Goal: Find specific page/section: Find specific page/section

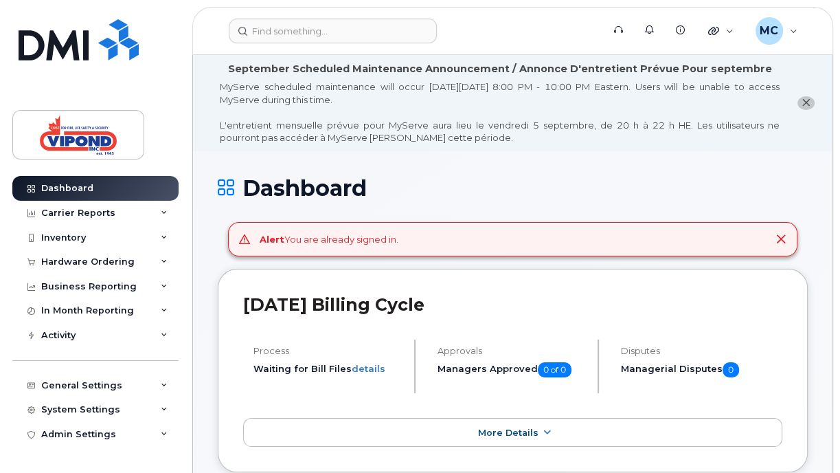
click at [782, 240] on icon at bounding box center [781, 239] width 11 height 11
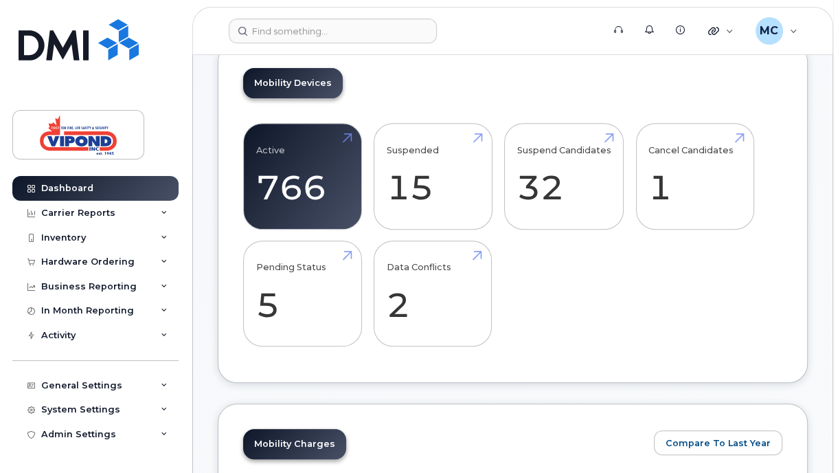
scroll to position [477, 0]
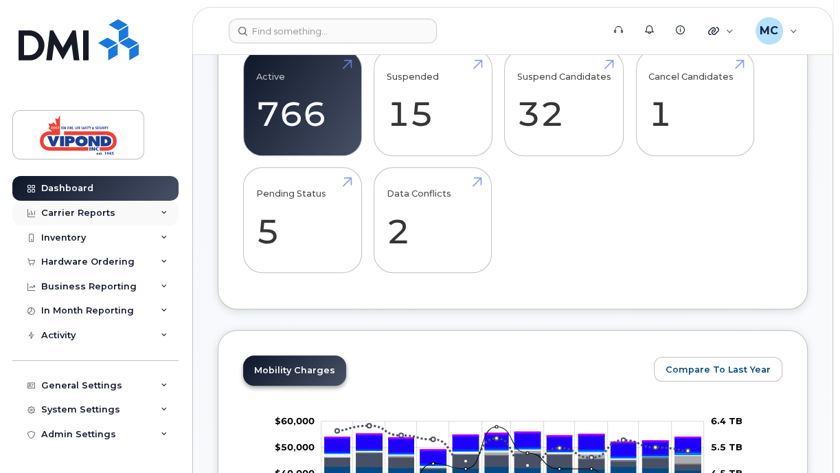
click at [63, 212] on div "Carrier Reports" at bounding box center [78, 212] width 74 height 11
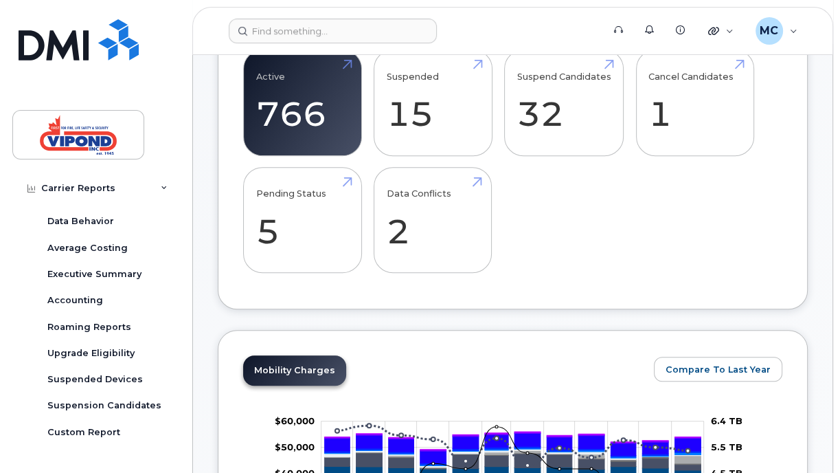
scroll to position [0, 0]
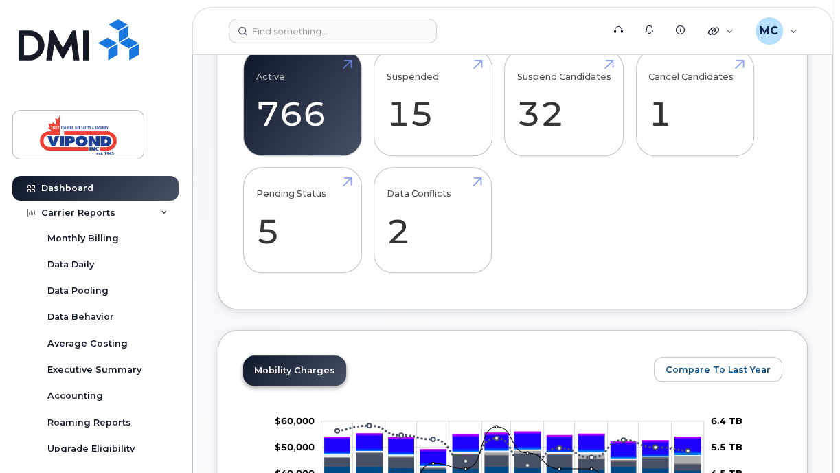
click at [72, 287] on div "Data Pooling" at bounding box center [77, 290] width 61 height 12
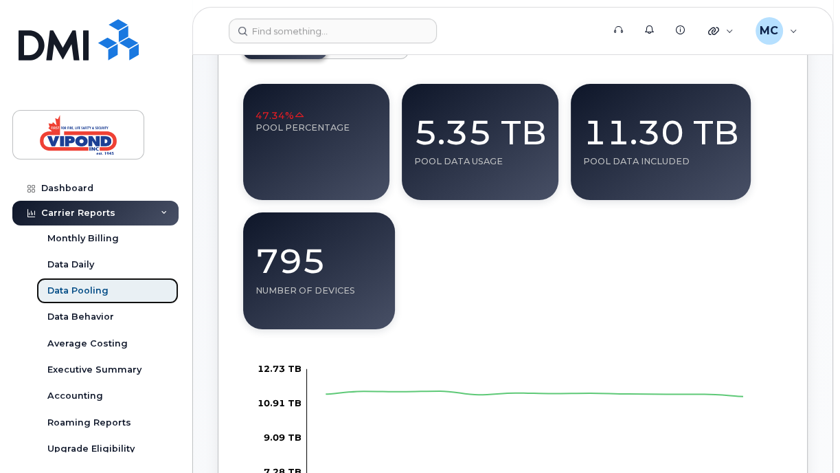
scroll to position [28, 0]
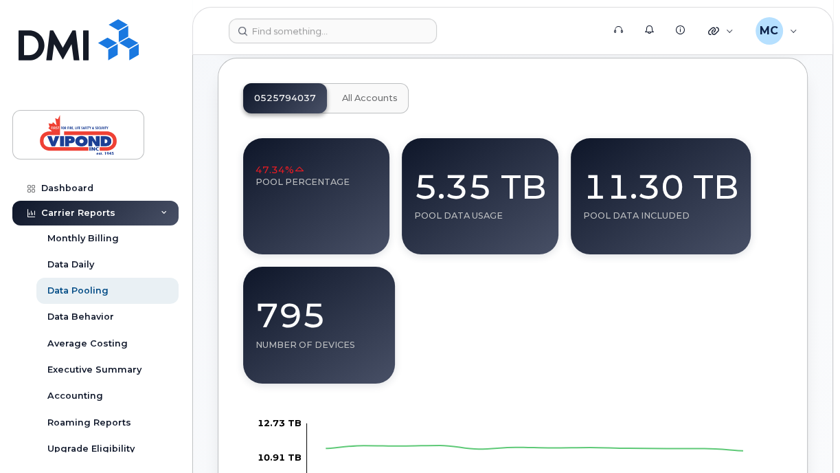
scroll to position [127, 0]
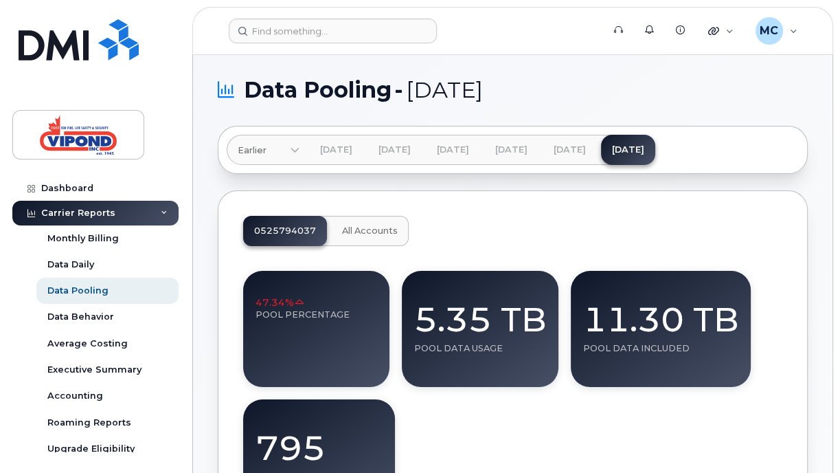
scroll to position [0, 0]
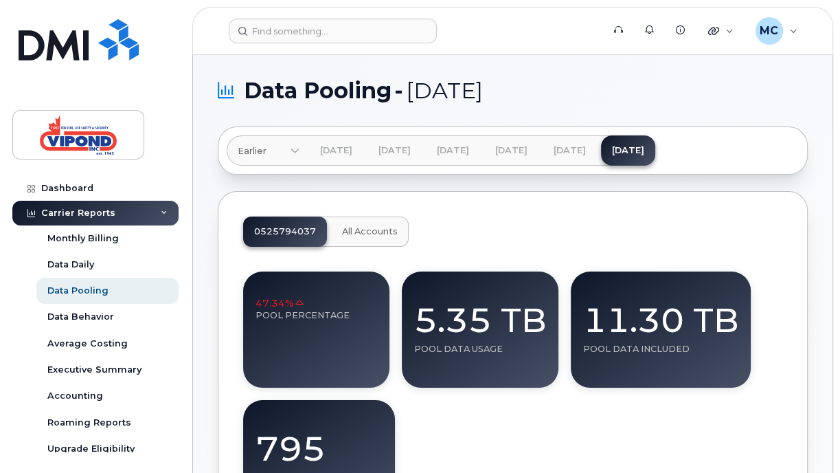
click at [71, 317] on div "Data Behavior" at bounding box center [80, 317] width 67 height 12
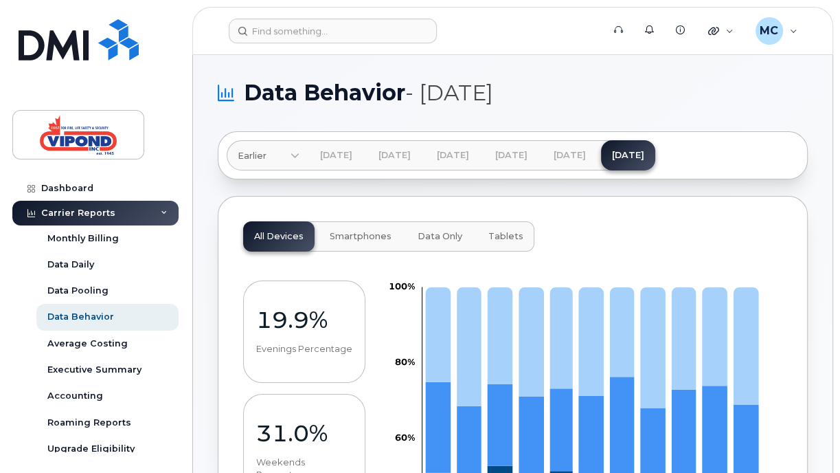
click at [94, 295] on div "Data Pooling" at bounding box center [77, 290] width 61 height 12
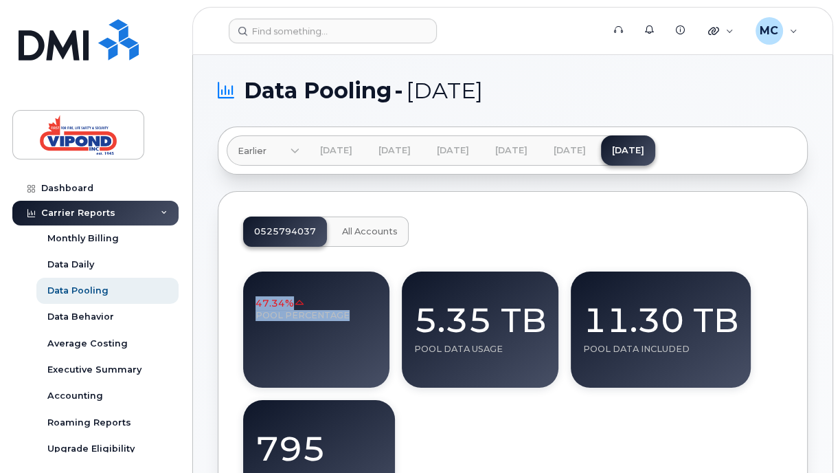
drag, startPoint x: 256, startPoint y: 301, endPoint x: 373, endPoint y: 324, distance: 119.1
click at [373, 324] on div "47.34% Pool Percentage" at bounding box center [316, 329] width 146 height 116
click at [295, 302] on icon at bounding box center [300, 303] width 10 height 10
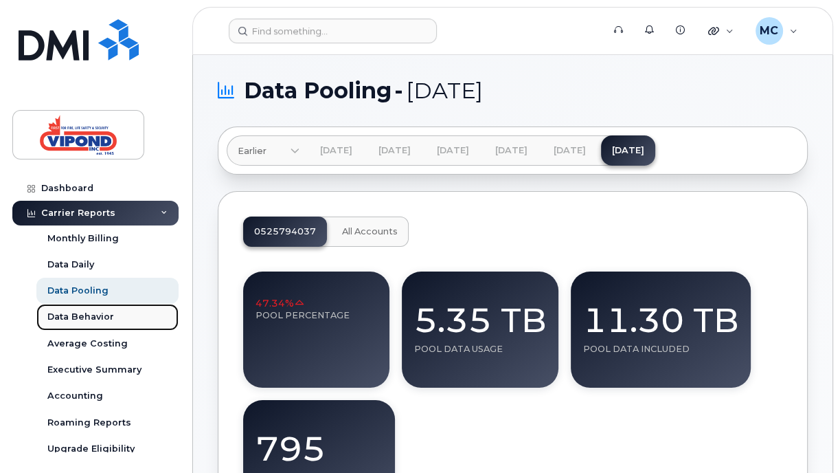
click at [71, 309] on link "Data Behavior" at bounding box center [107, 317] width 142 height 26
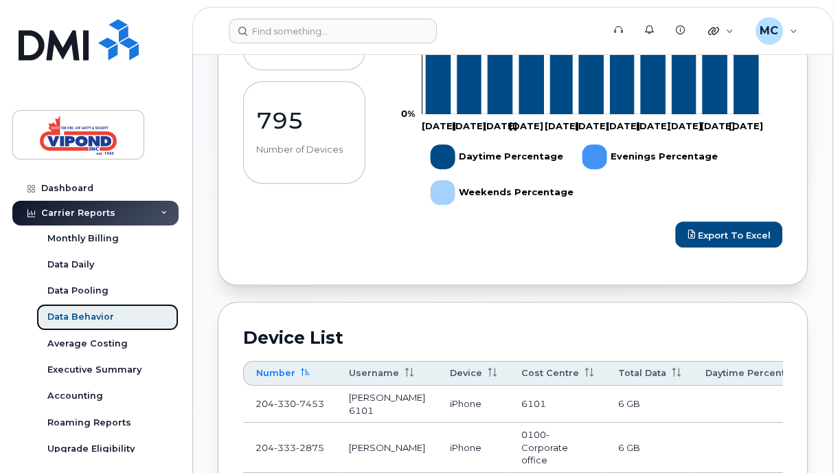
scroll to position [550, 0]
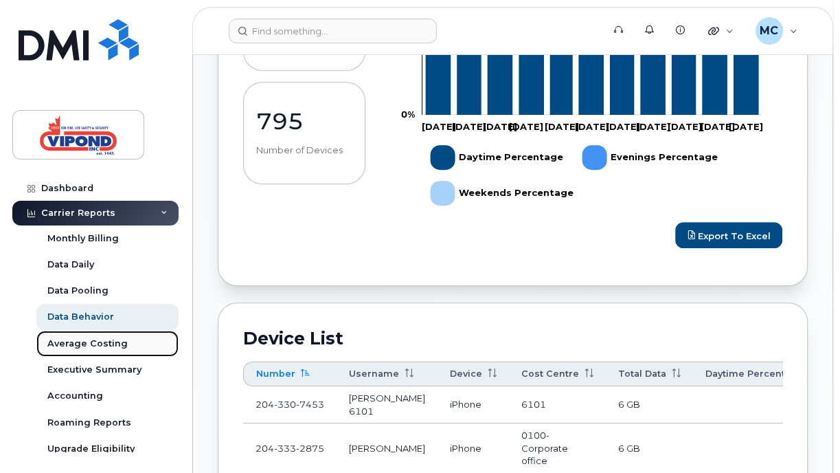
click at [76, 344] on div "Average Costing" at bounding box center [87, 343] width 80 height 12
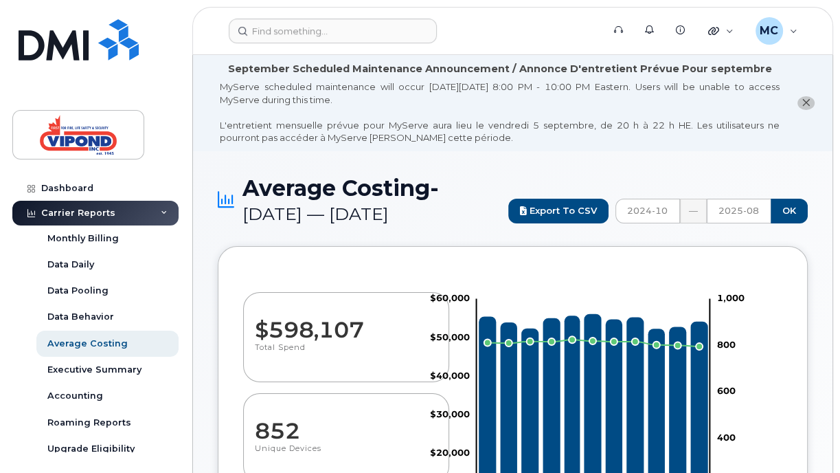
select select "100"
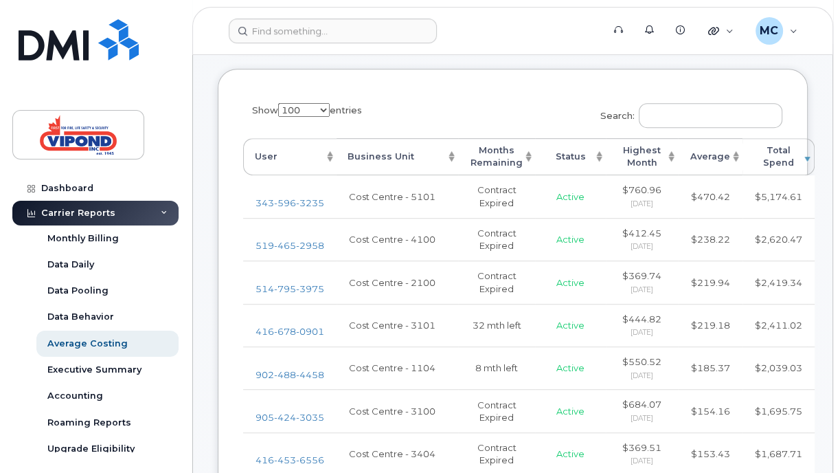
scroll to position [572, 0]
click at [111, 363] on div "Executive Summary" at bounding box center [94, 369] width 94 height 12
